Goal: Information Seeking & Learning: Learn about a topic

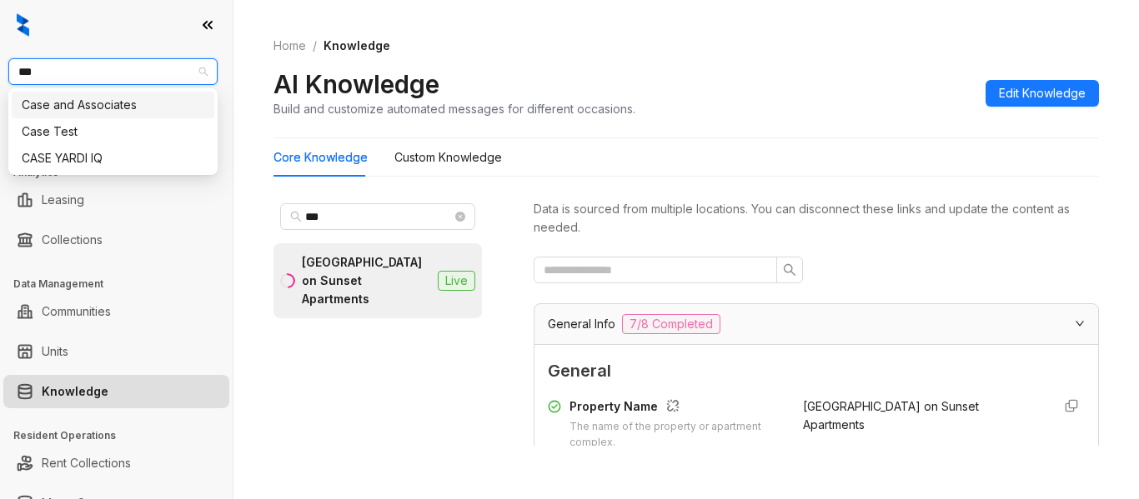
scroll to position [1711, 0]
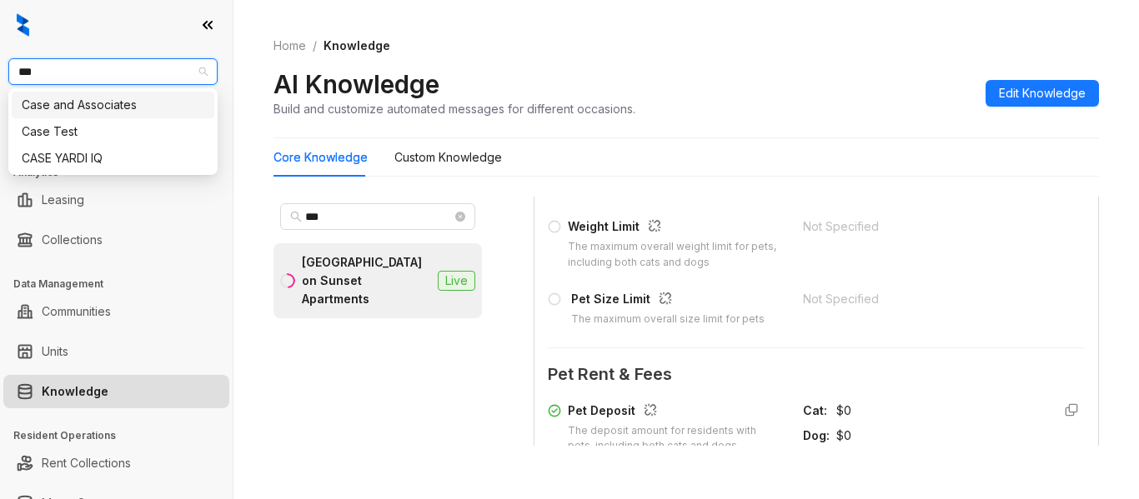
click at [126, 101] on div "Case and Associates" at bounding box center [113, 105] width 183 height 18
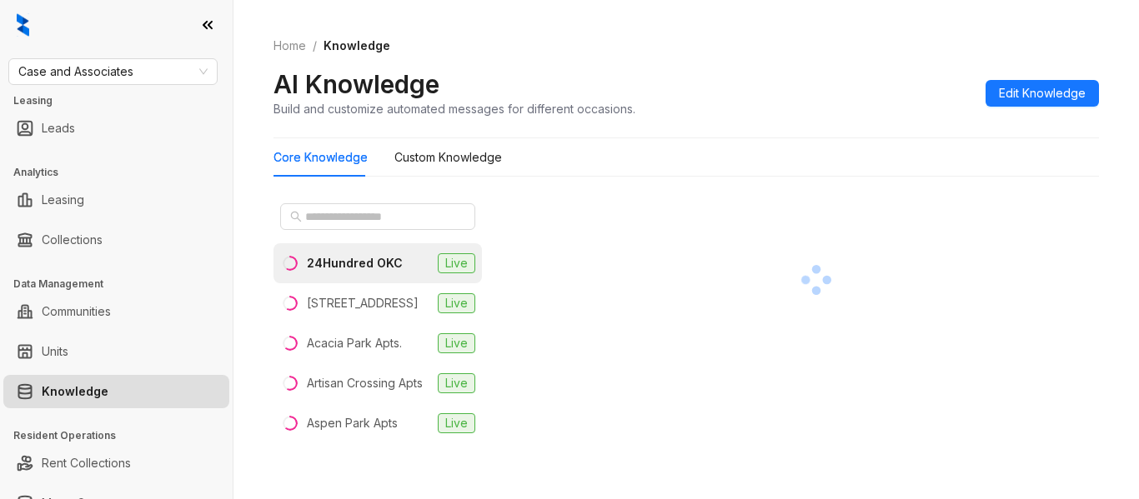
click at [483, 291] on div "24Hundred OKC Live 97 [GEOGRAPHIC_DATA] Apts. Live [GEOGRAPHIC_DATA] Apts Live …" at bounding box center [389, 328] width 233 height 263
drag, startPoint x: 483, startPoint y: 291, endPoint x: 476, endPoint y: 303, distance: 13.4
click at [476, 303] on div "24Hundred OKC Live 97 [GEOGRAPHIC_DATA] Apts. Live [GEOGRAPHIC_DATA] Apts Live …" at bounding box center [389, 328] width 233 height 263
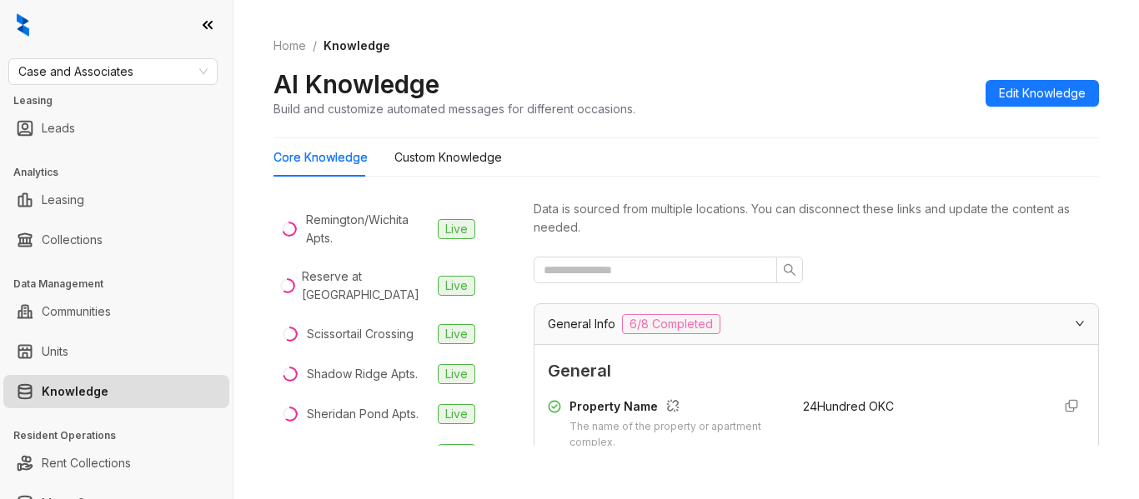
scroll to position [3115, 0]
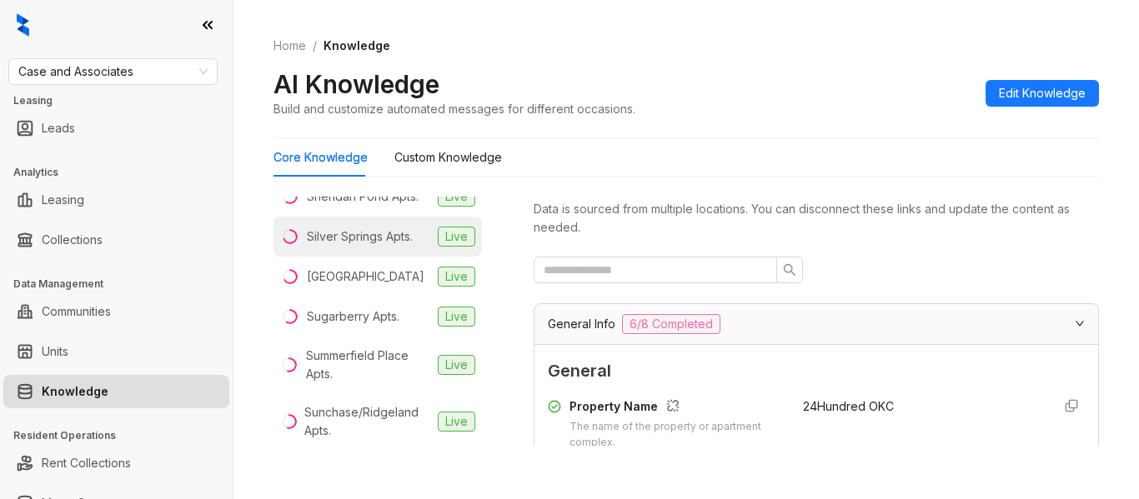
click at [358, 246] on div "Silver Springs Apts." at bounding box center [360, 237] width 106 height 18
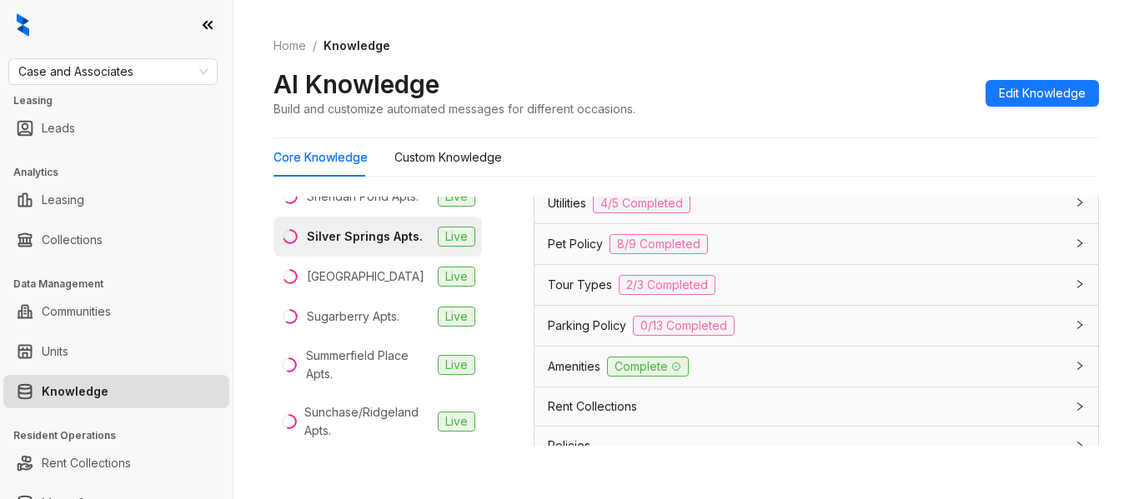
scroll to position [1290, 0]
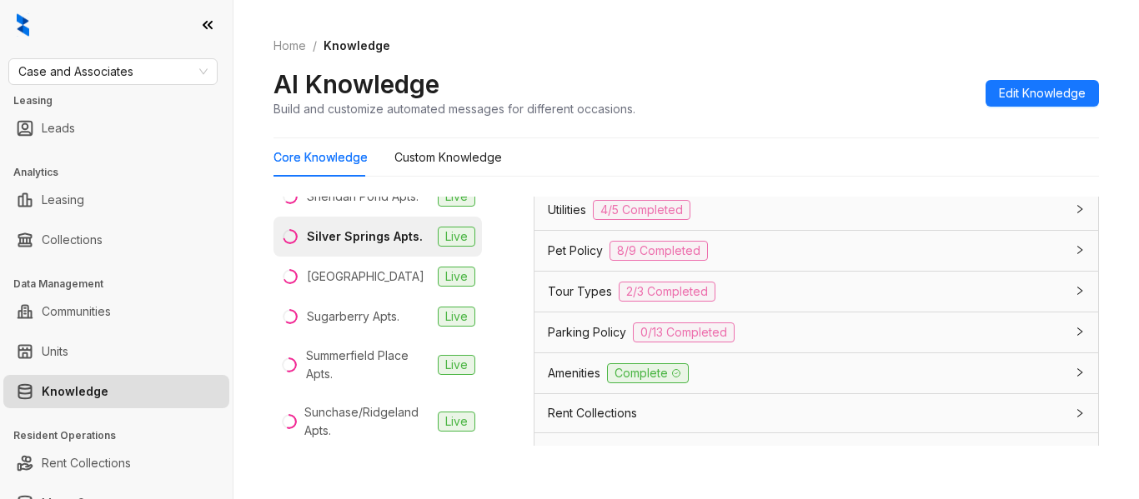
click at [789, 258] on div "Pet Policy 8/9 Completed" at bounding box center [806, 251] width 517 height 20
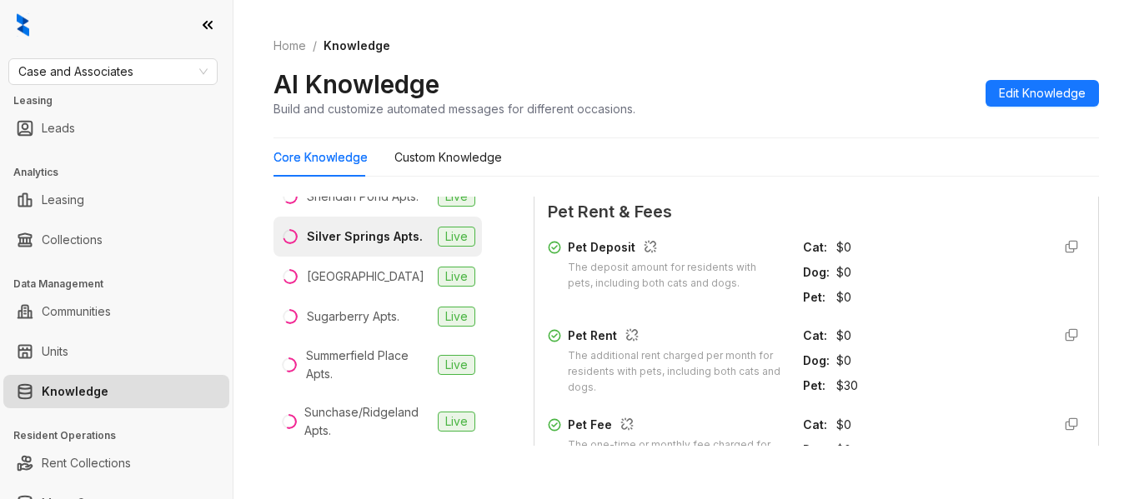
scroll to position [1863, 0]
